Goal: Information Seeking & Learning: Check status

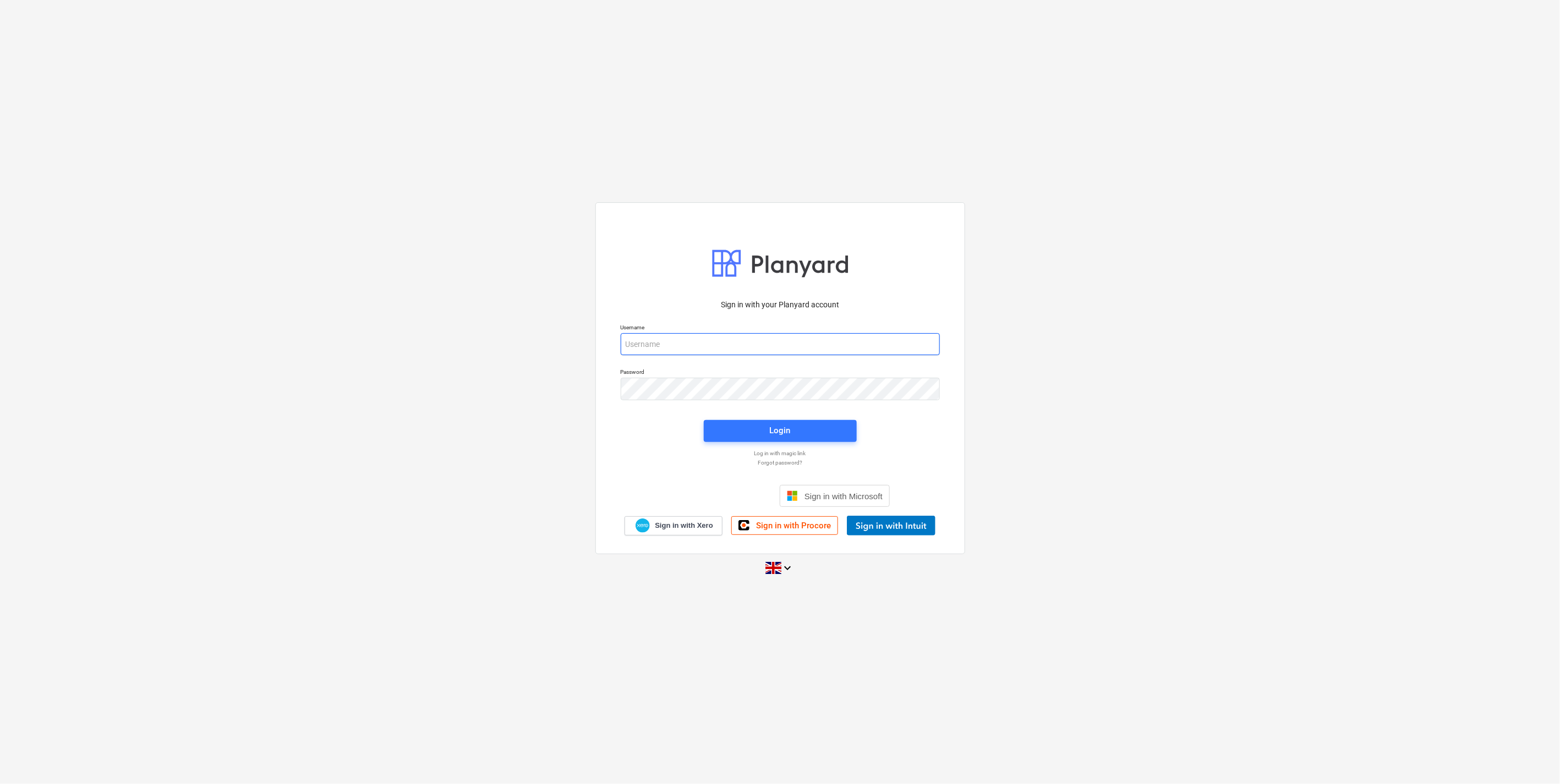
click at [683, 339] on input "email" at bounding box center [780, 344] width 319 height 22
type input "[EMAIL_ADDRESS][DOMAIN_NAME]"
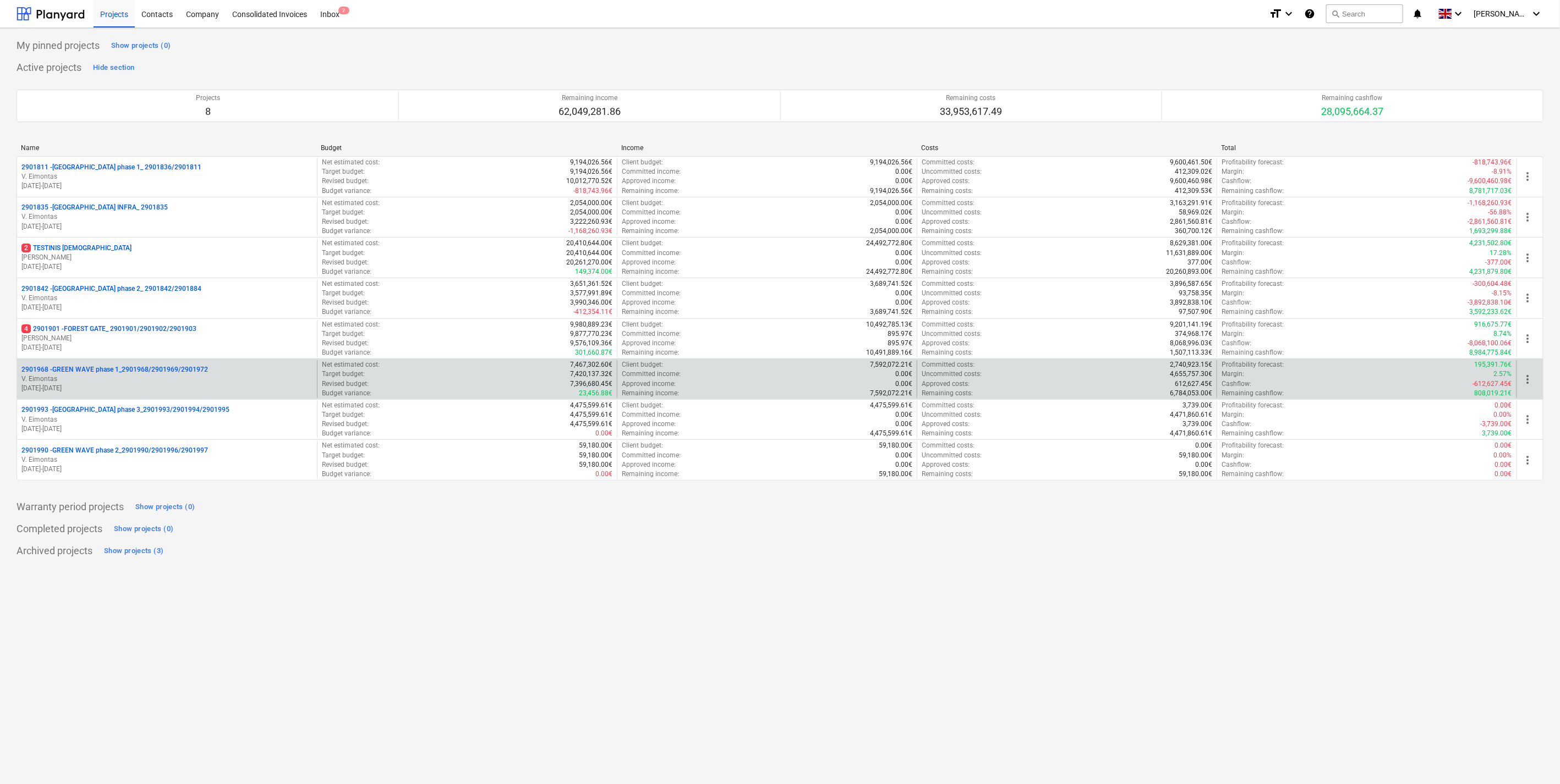
click at [138, 372] on p "2901968 - GREEN WAVE phase 1_2901968/2901969/2901972" at bounding box center [115, 370] width 186 height 9
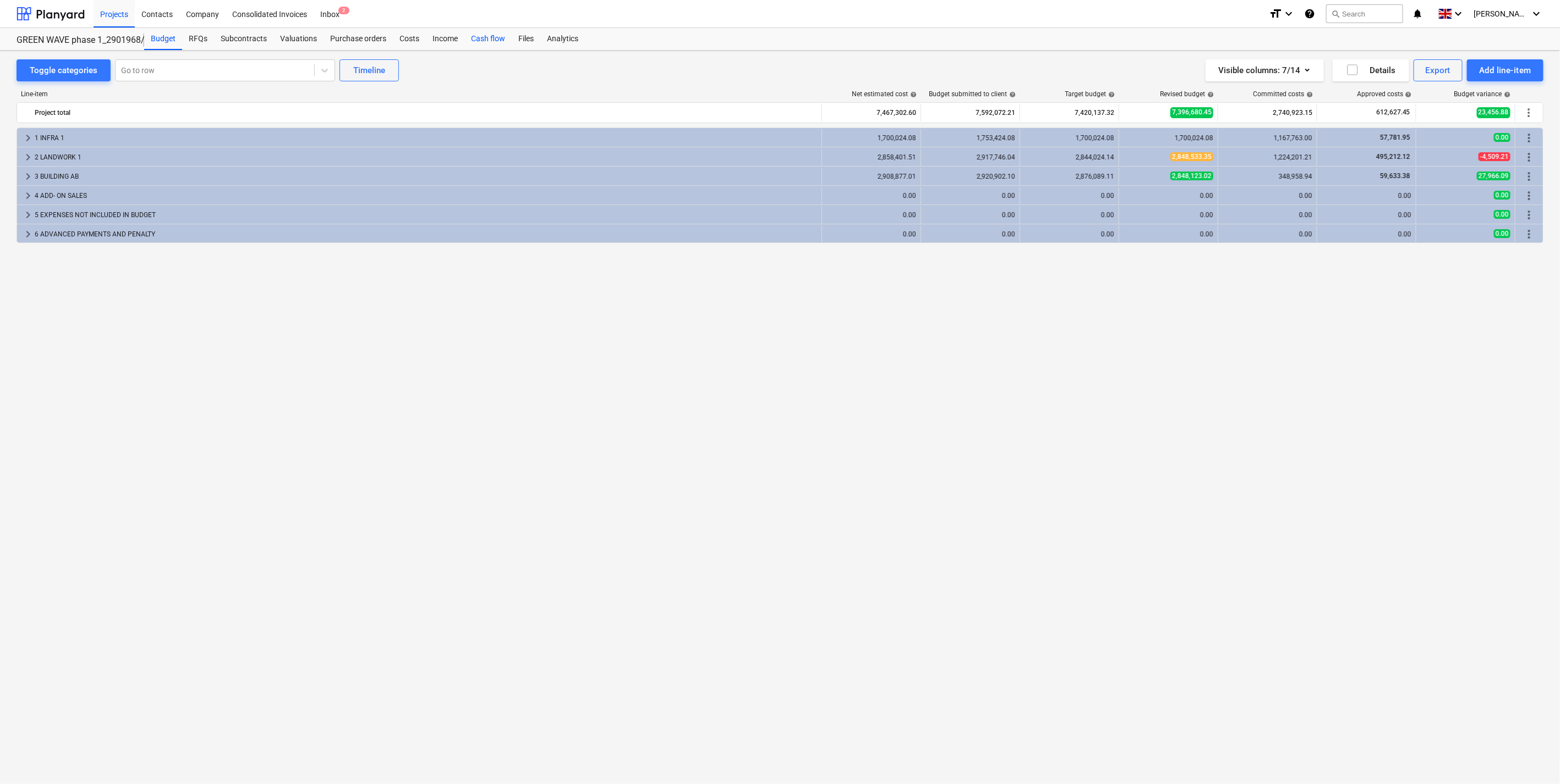
click at [482, 37] on div "Cash flow" at bounding box center [488, 39] width 47 height 22
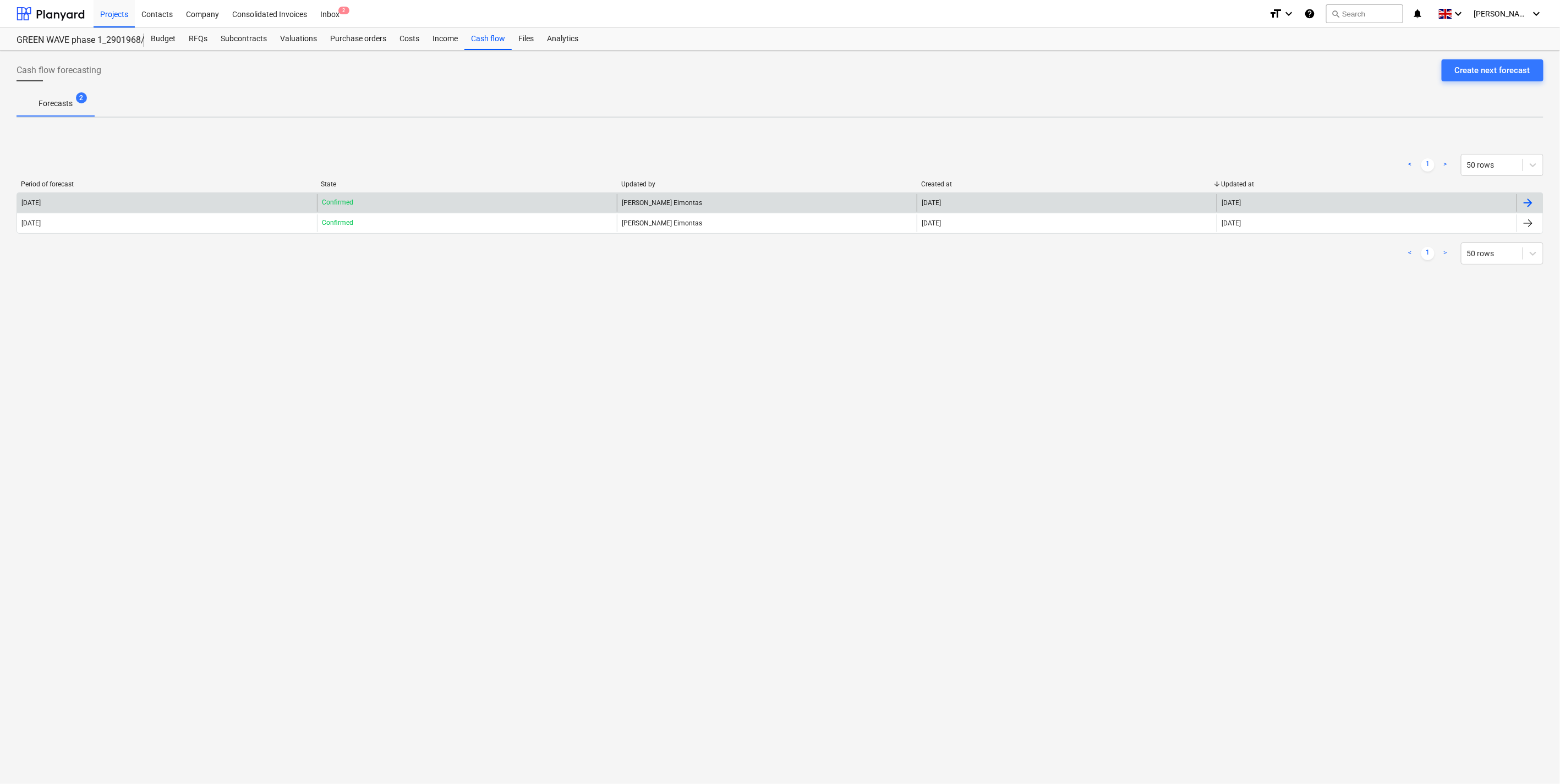
click at [166, 194] on div "[DATE]" at bounding box center [167, 202] width 300 height 18
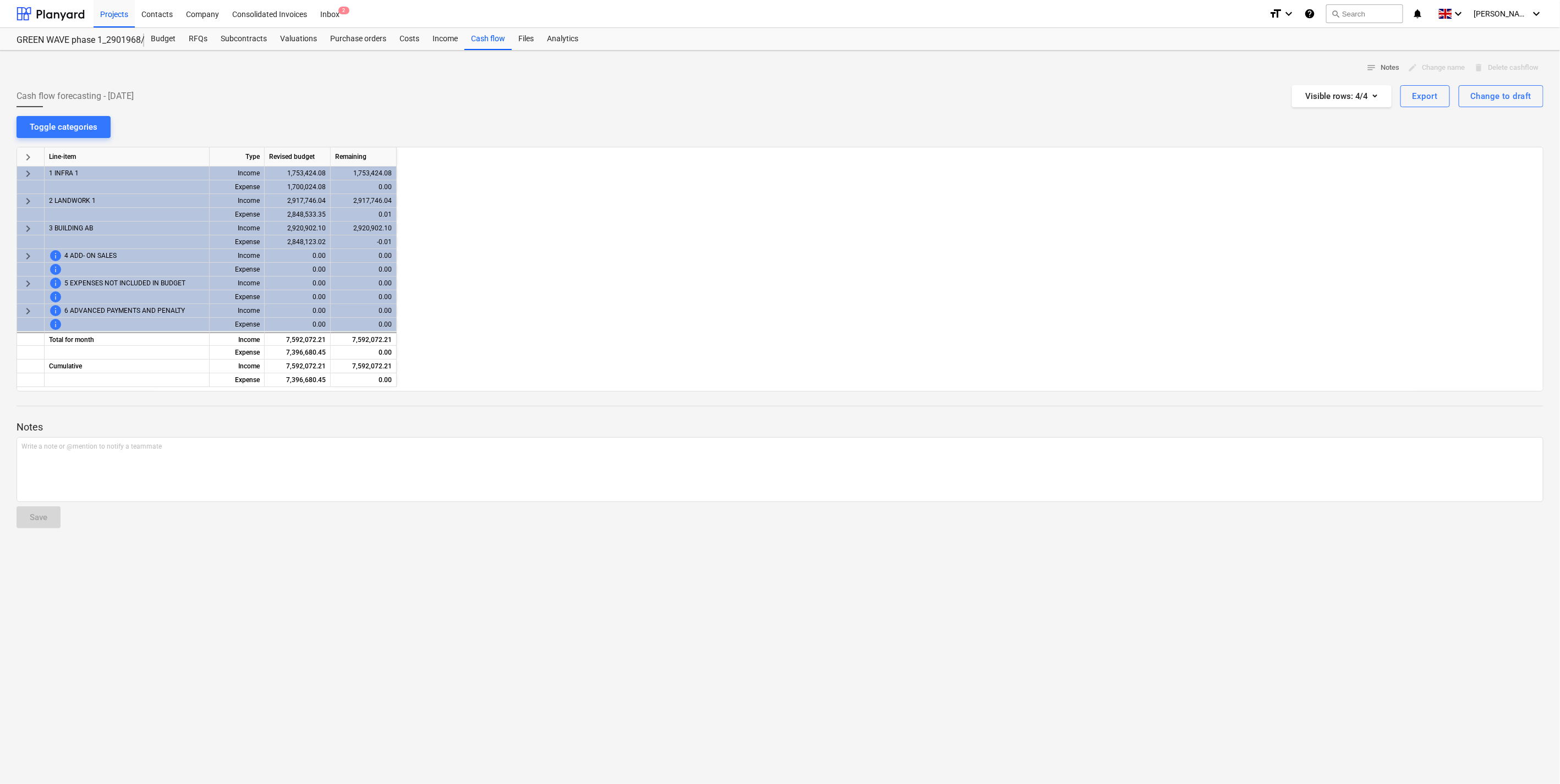
scroll to position [0, 330]
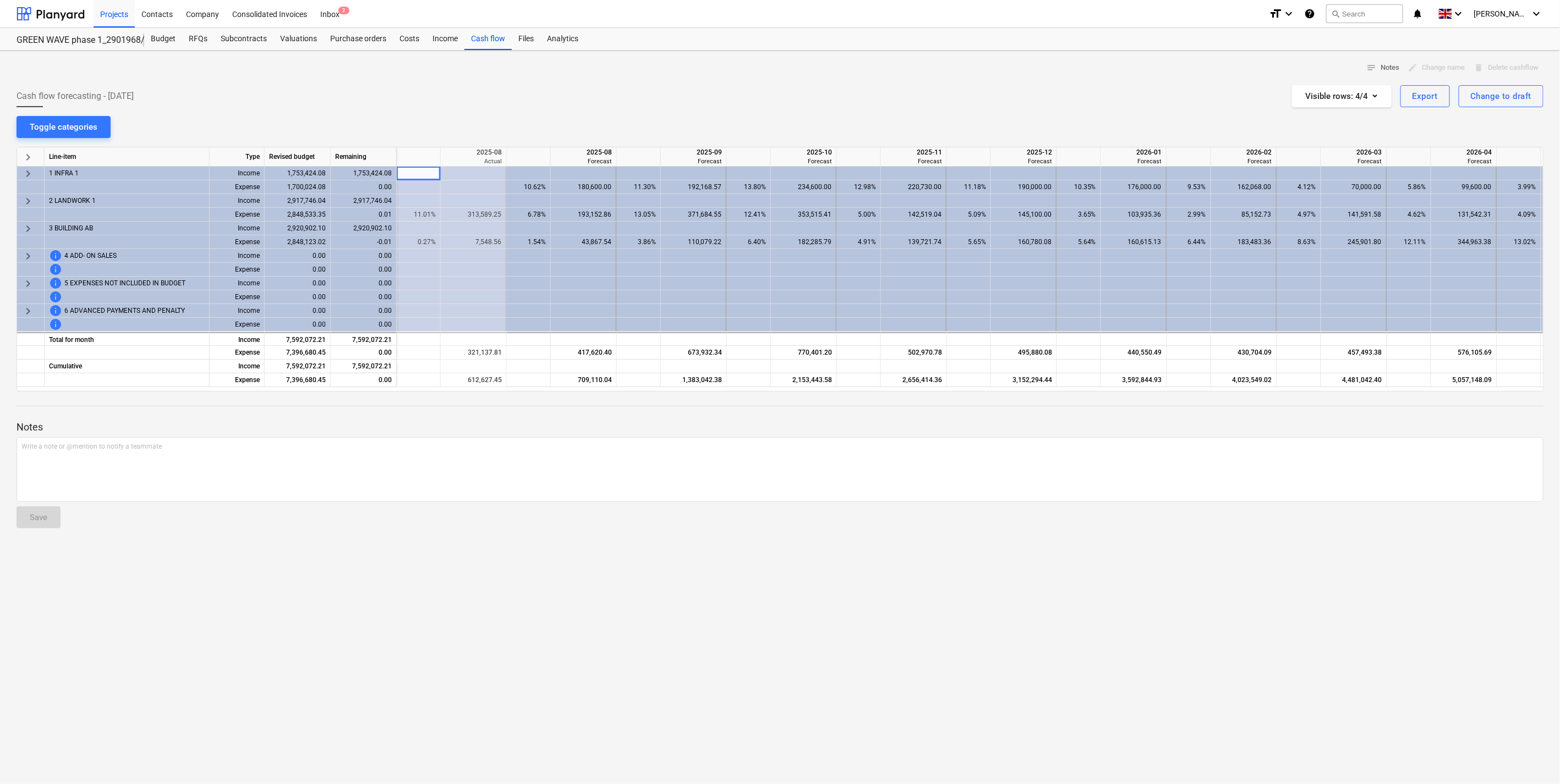
click at [617, 111] on div "notes Notes edit Change name delete Delete cashflow Cash flow forecasting - [DA…" at bounding box center [780, 417] width 1560 height 734
click at [694, 151] on div "2025-09" at bounding box center [693, 152] width 57 height 10
click at [561, 156] on div "2025-08" at bounding box center [583, 152] width 57 height 10
click at [657, 115] on div "notes Notes edit Change name delete Delete cashflow Cash flow forecasting - [DA…" at bounding box center [780, 417] width 1560 height 734
click at [690, 147] on div "2025-09" at bounding box center [693, 152] width 57 height 10
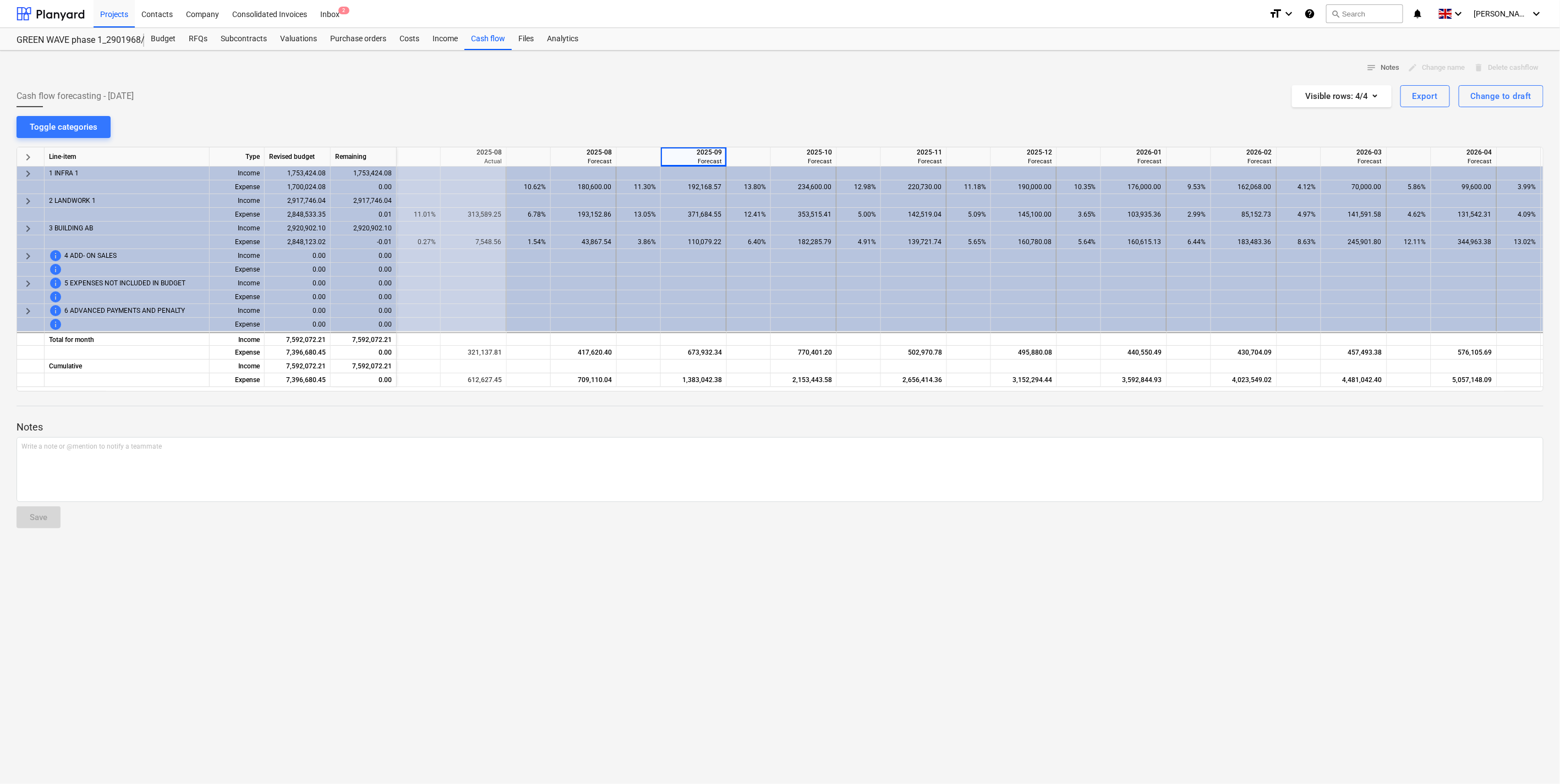
click at [653, 150] on div at bounding box center [639, 157] width 44 height 19
click at [596, 154] on div "2025-08" at bounding box center [583, 152] width 57 height 10
click at [521, 157] on div at bounding box center [529, 157] width 44 height 19
click at [571, 156] on div "2025-08" at bounding box center [583, 152] width 57 height 10
click at [662, 157] on div "2025-09 Forecast" at bounding box center [693, 157] width 66 height 19
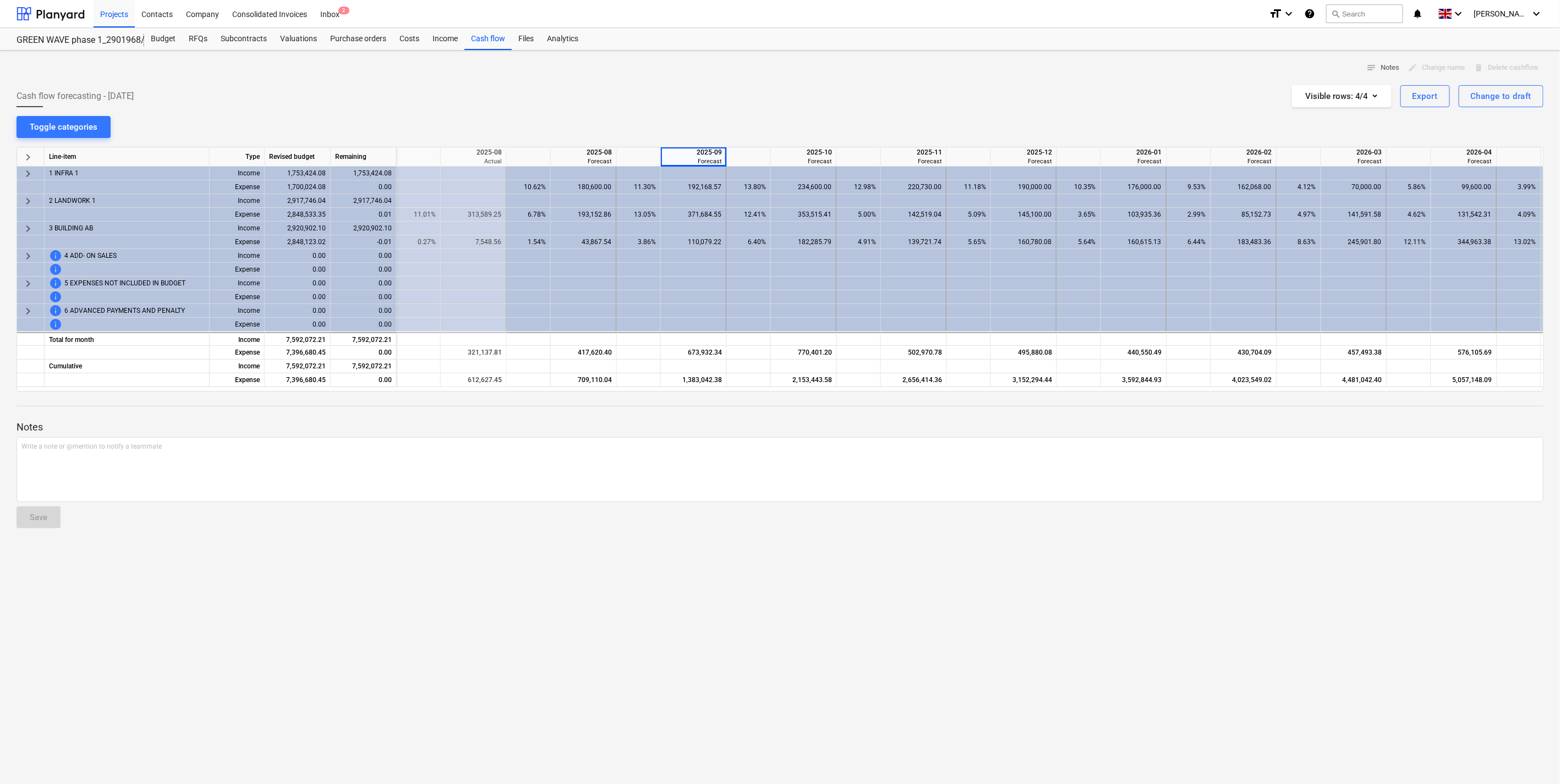
click at [655, 151] on div at bounding box center [639, 157] width 44 height 19
click at [644, 123] on div "notes Notes edit Change name delete Delete cashflow Cash flow forecasting - [DA…" at bounding box center [780, 417] width 1560 height 734
click at [597, 147] on div "2025-08" at bounding box center [583, 152] width 57 height 10
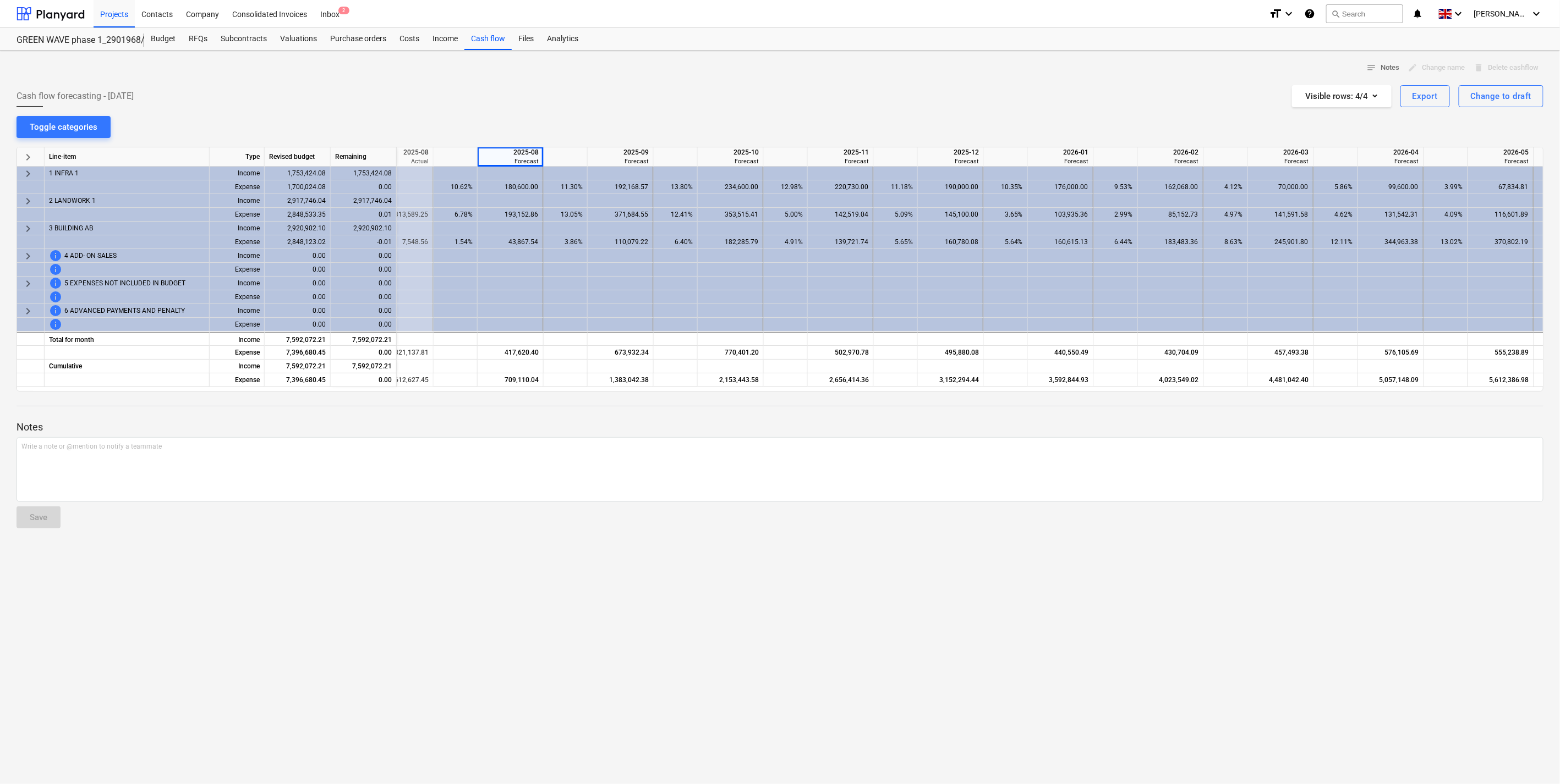
scroll to position [0, 408]
click at [606, 235] on div "110,079.22" at bounding box center [615, 242] width 56 height 14
click at [723, 446] on p "Write a note or @mention to notify a teammate [PERSON_NAME]" at bounding box center [780, 447] width 1516 height 9
click at [703, 88] on div "Cash flow forecasting - [DATE] Visible rows : 4/4 Export Change to draft" at bounding box center [780, 96] width 1526 height 22
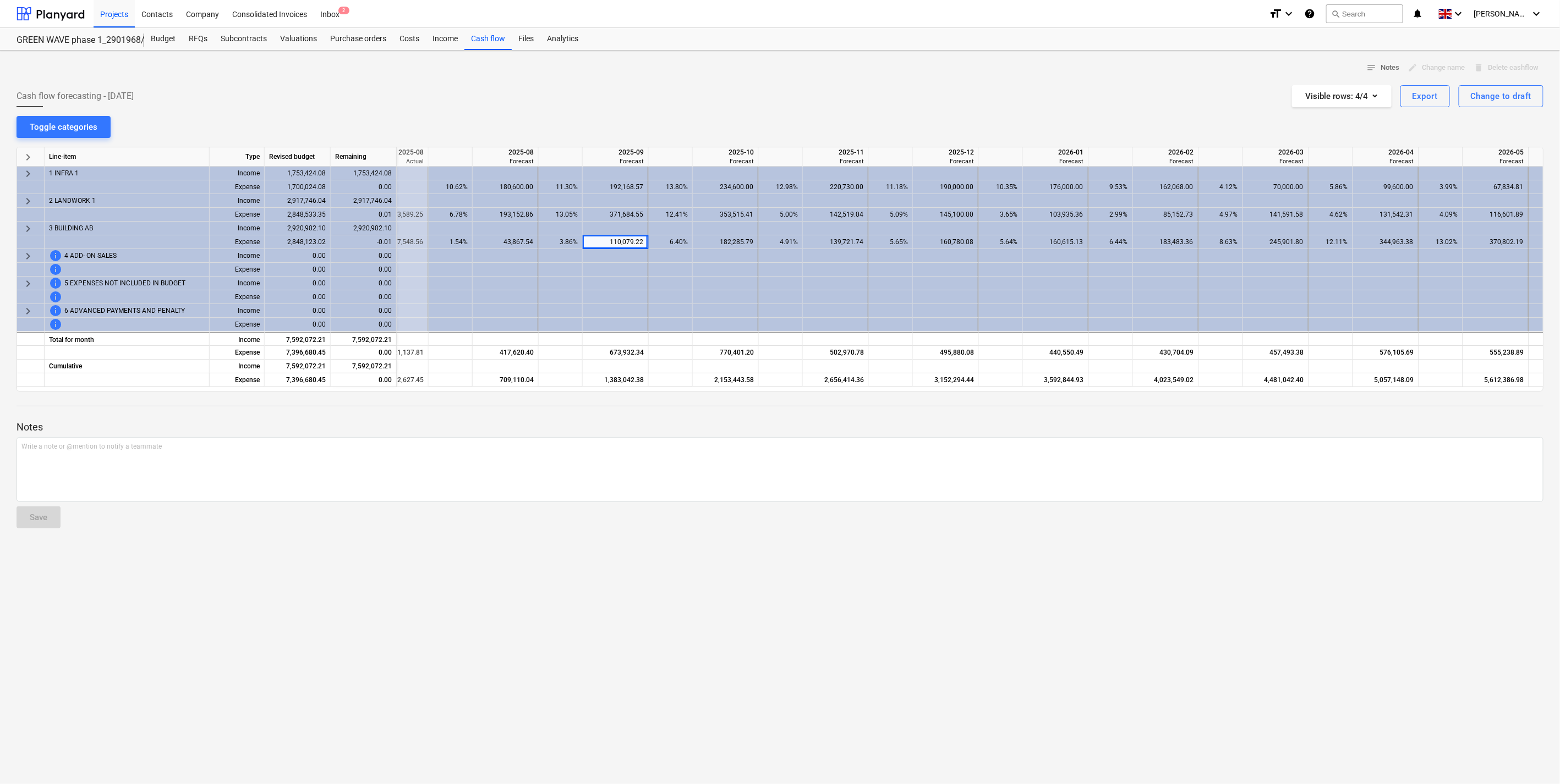
click at [948, 131] on div "notes Notes edit Change name delete Delete cashflow Cash flow forecasting - [DA…" at bounding box center [780, 417] width 1560 height 734
click at [953, 125] on div "notes Notes edit Change name delete Delete cashflow Cash flow forecasting - [DA…" at bounding box center [780, 417] width 1560 height 734
click at [714, 266] on div at bounding box center [725, 270] width 66 height 14
click at [755, 107] on div "Cash flow forecasting - [DATE] Visible rows : 4/4 Export Change to draft" at bounding box center [780, 96] width 1526 height 22
click at [752, 103] on div "Cash flow forecasting - [DATE] Visible rows : 4/4 Export Change to draft" at bounding box center [780, 96] width 1526 height 22
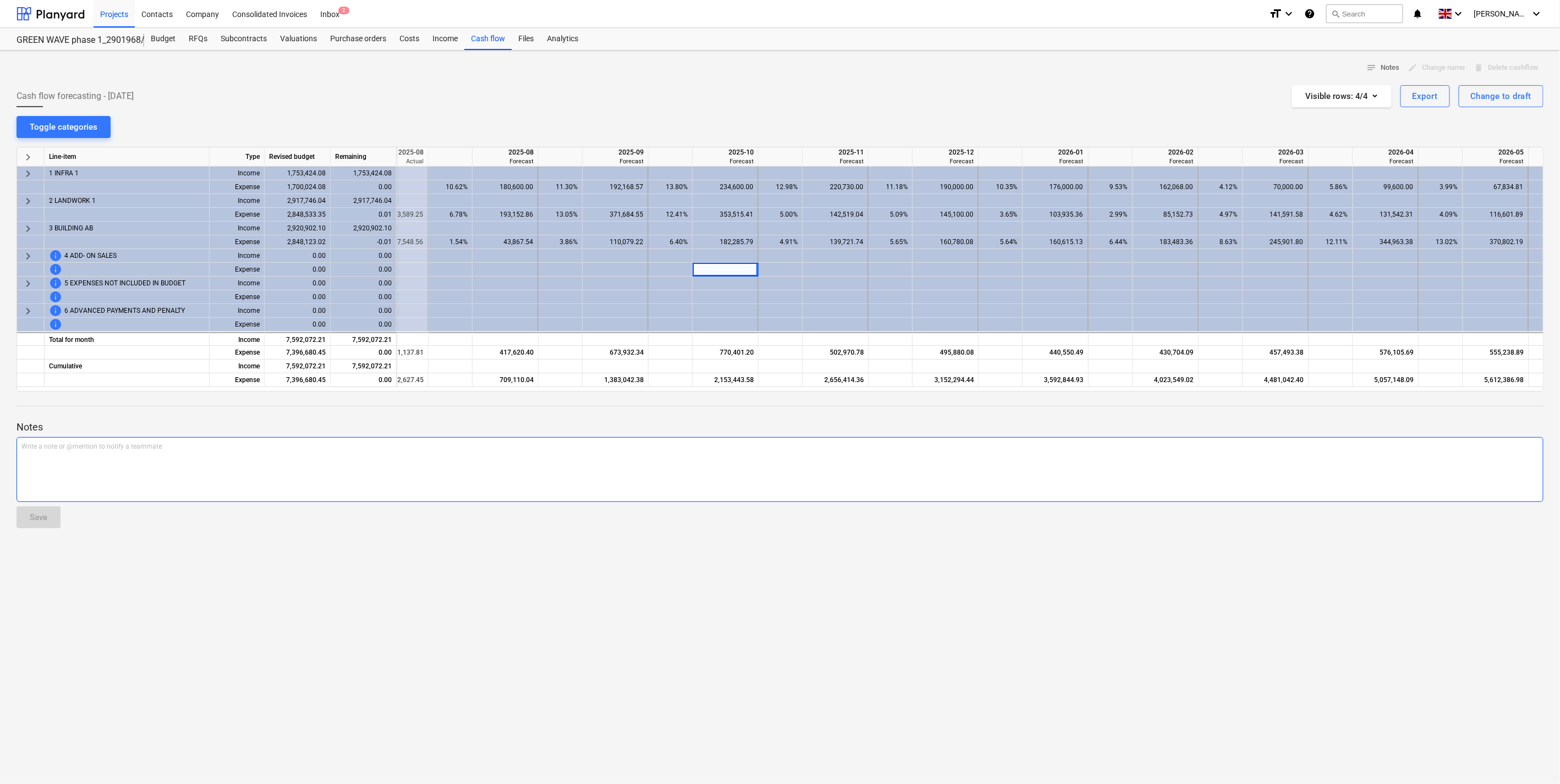
click at [796, 443] on p "Write a note or @mention to notify a teammate [PERSON_NAME]" at bounding box center [780, 447] width 1516 height 9
click at [749, 91] on div "Cash flow forecasting - [DATE] Visible rows : 4/4 Export Change to draft" at bounding box center [780, 96] width 1526 height 22
click at [853, 123] on div "notes Notes edit Change name delete Delete cashflow Cash flow forecasting - [DA…" at bounding box center [780, 417] width 1560 height 734
click at [208, 156] on div "Line-item" at bounding box center [127, 157] width 165 height 19
click at [653, 67] on div "notes Notes edit Change name delete Delete cashflow" at bounding box center [780, 68] width 1526 height 17
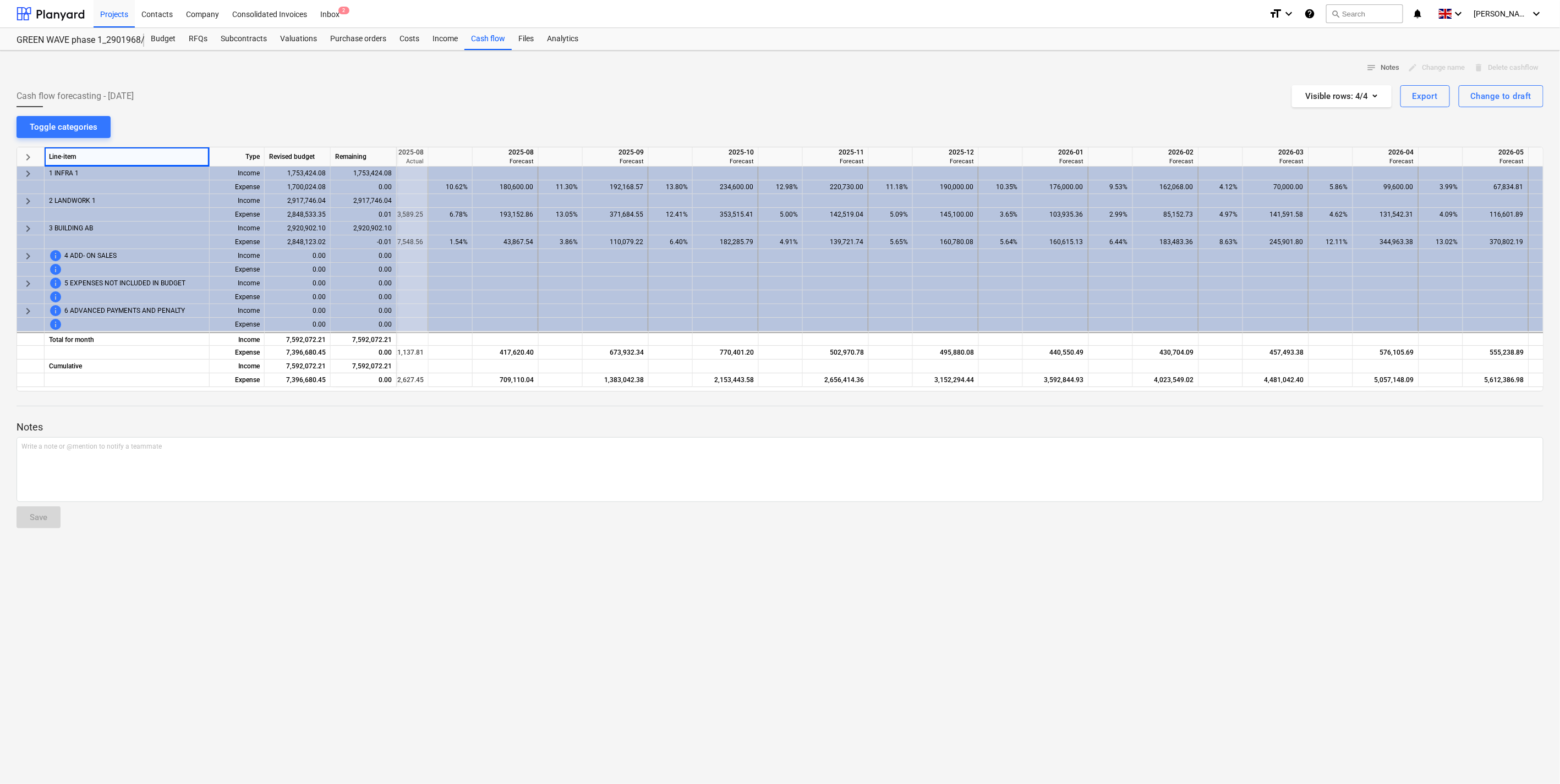
click at [628, 66] on div "notes Notes edit Change name delete Delete cashflow" at bounding box center [780, 68] width 1526 height 17
click at [743, 120] on div "notes Notes edit Change name delete Delete cashflow Cash flow forecasting - [DA…" at bounding box center [780, 417] width 1560 height 734
drag, startPoint x: 757, startPoint y: 109, endPoint x: 767, endPoint y: 101, distance: 12.8
click at [764, 101] on div "notes Notes edit Change name delete Delete cashflow Cash flow forecasting - [DA…" at bounding box center [780, 417] width 1560 height 734
drag, startPoint x: 760, startPoint y: 143, endPoint x: 718, endPoint y: 7, distance: 142.3
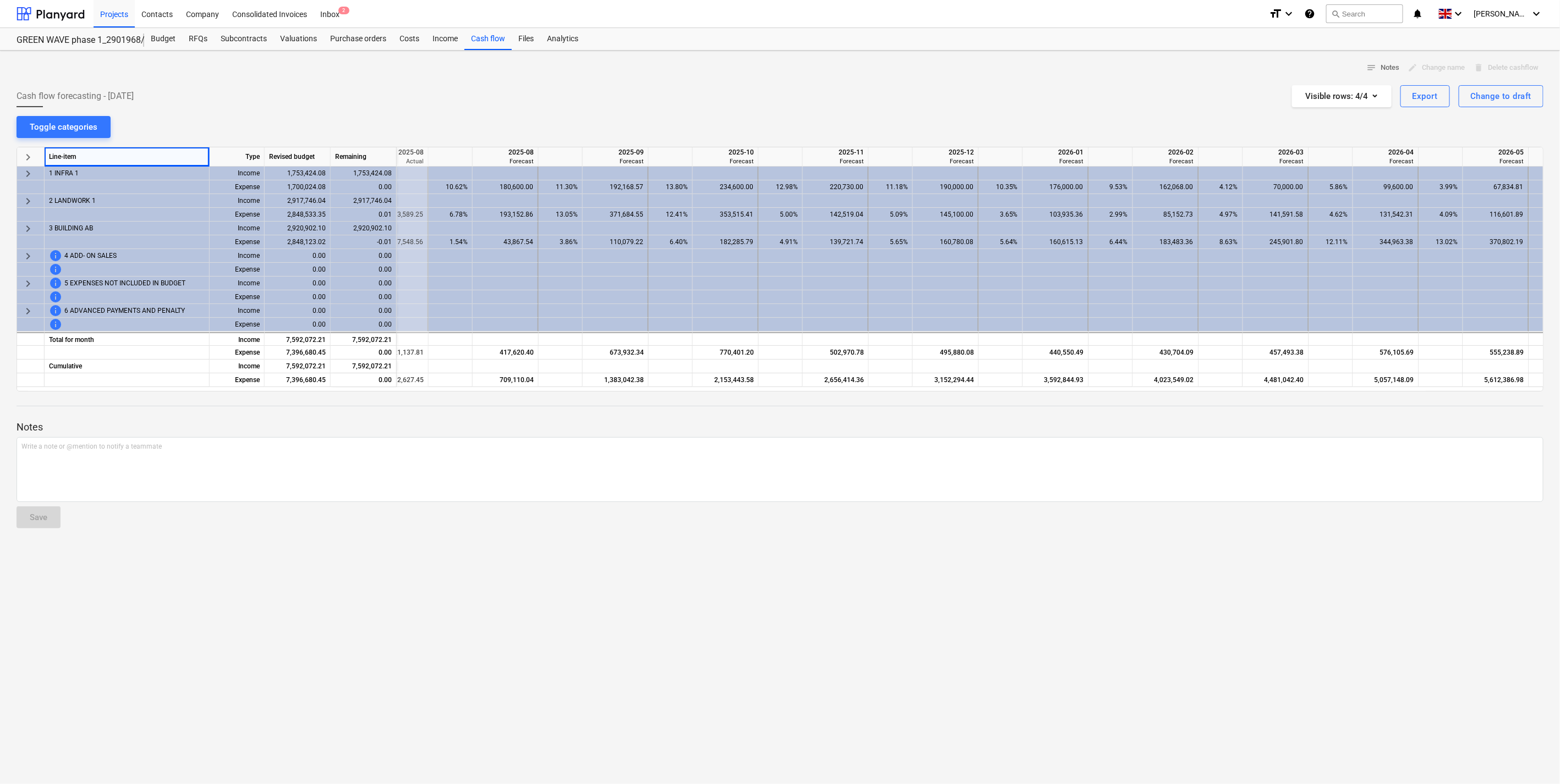
click at [760, 141] on div at bounding box center [780, 143] width 1526 height 9
